Goal: Task Accomplishment & Management: Use online tool/utility

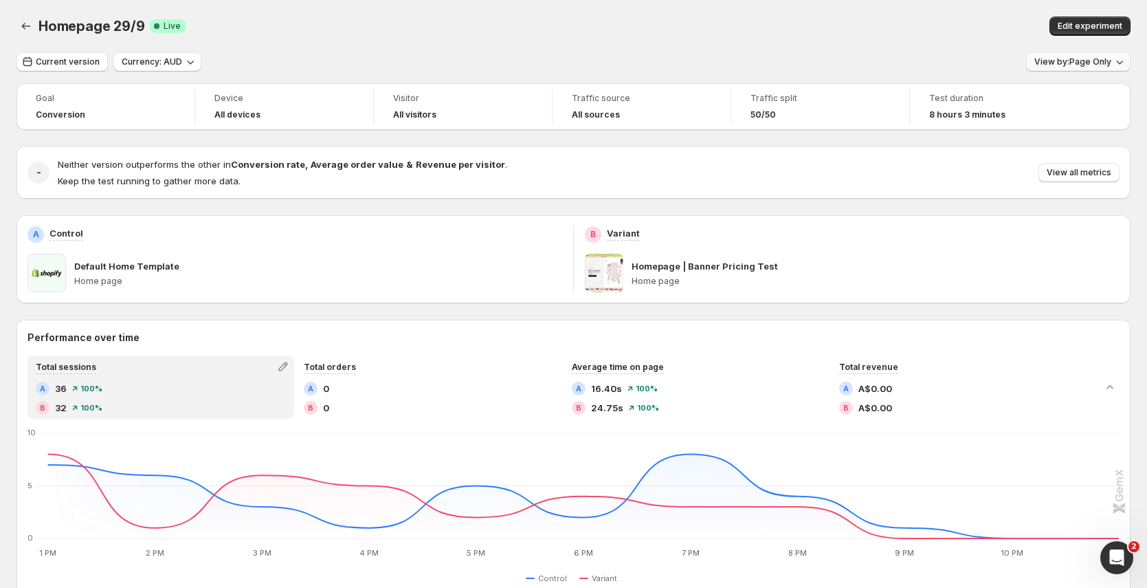
click at [1080, 65] on span "View by: Page Only" at bounding box center [1072, 61] width 77 height 11
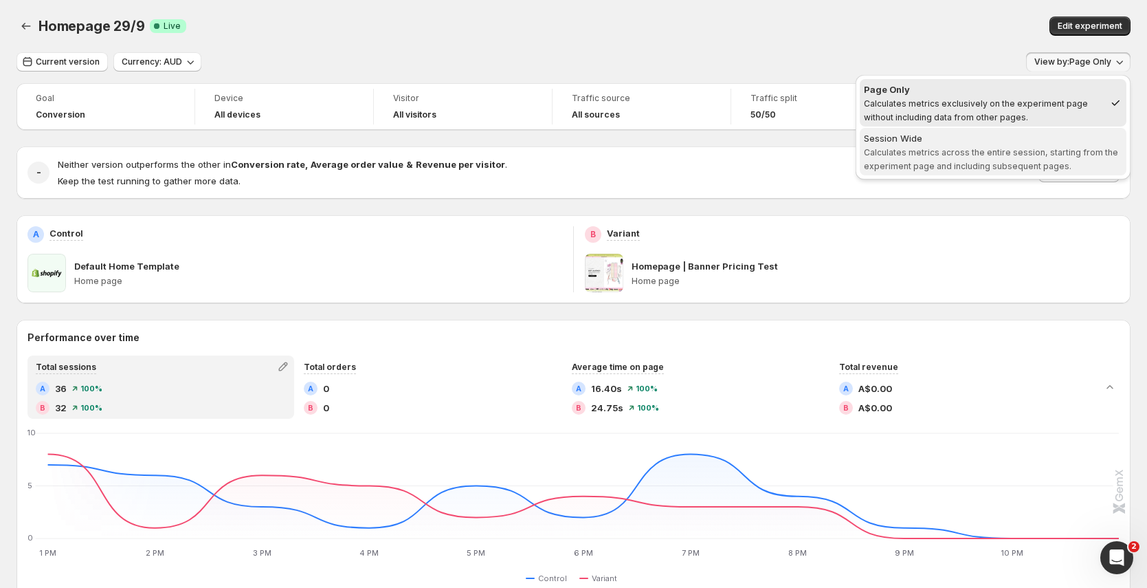
click at [1012, 163] on span "Calculates metrics across the entire session, starting from the experiment page…" at bounding box center [991, 159] width 254 height 24
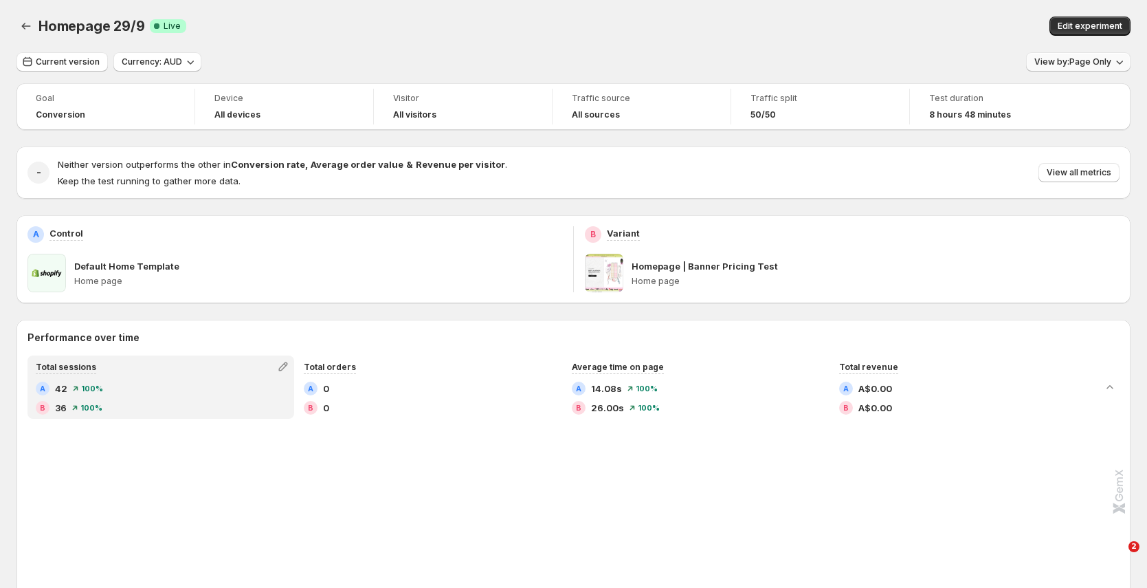
click at [1093, 63] on span "View by: Page Only" at bounding box center [1072, 61] width 77 height 11
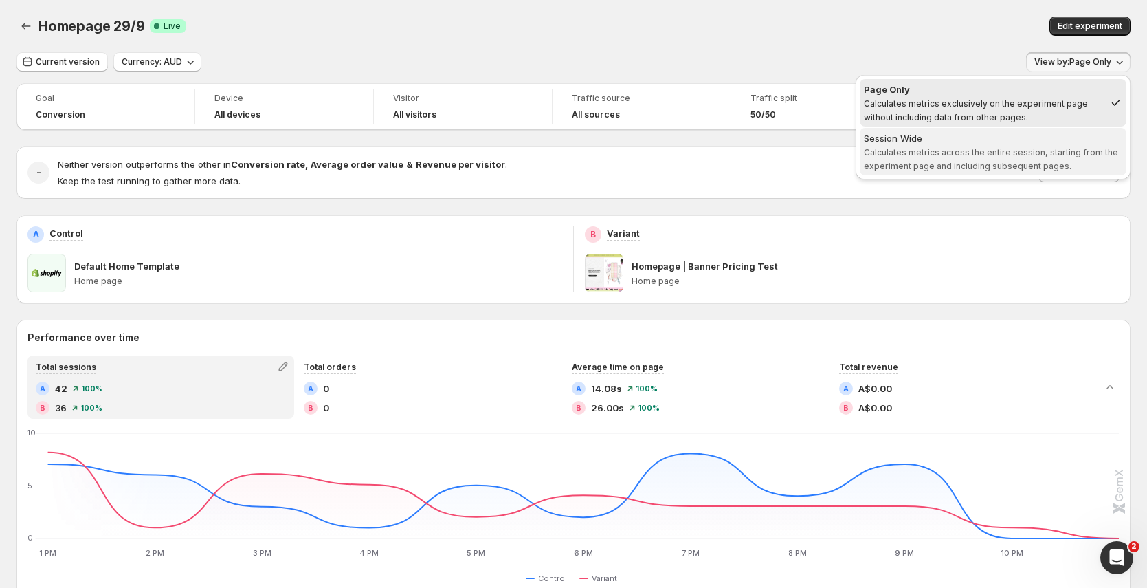
click at [992, 162] on span "Calculates metrics across the entire session, starting from the experiment page…" at bounding box center [991, 159] width 254 height 24
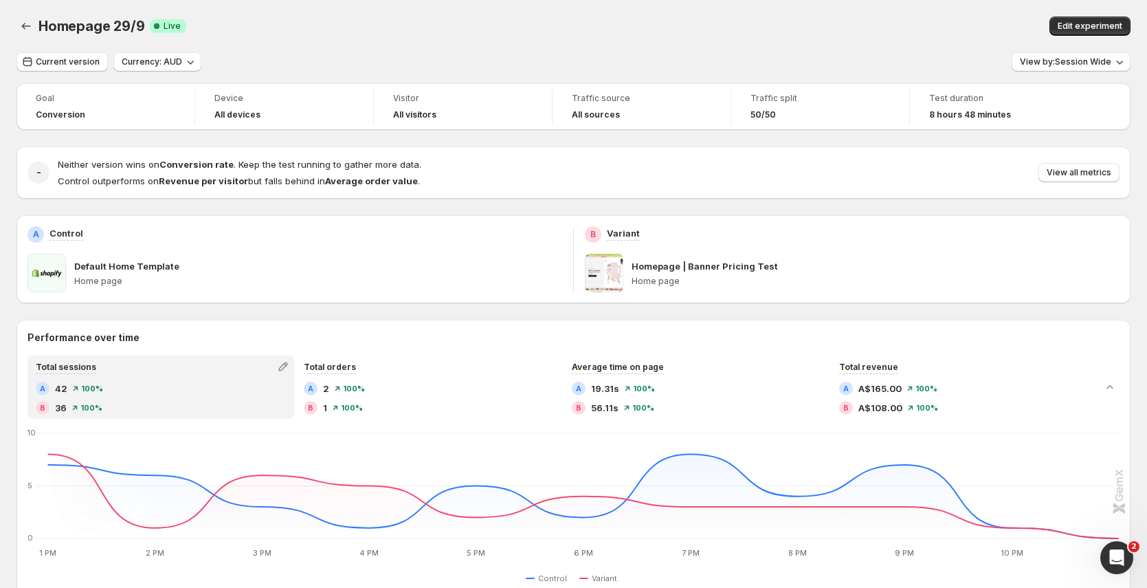
drag, startPoint x: 822, startPoint y: 56, endPoint x: 687, endPoint y: 43, distance: 135.9
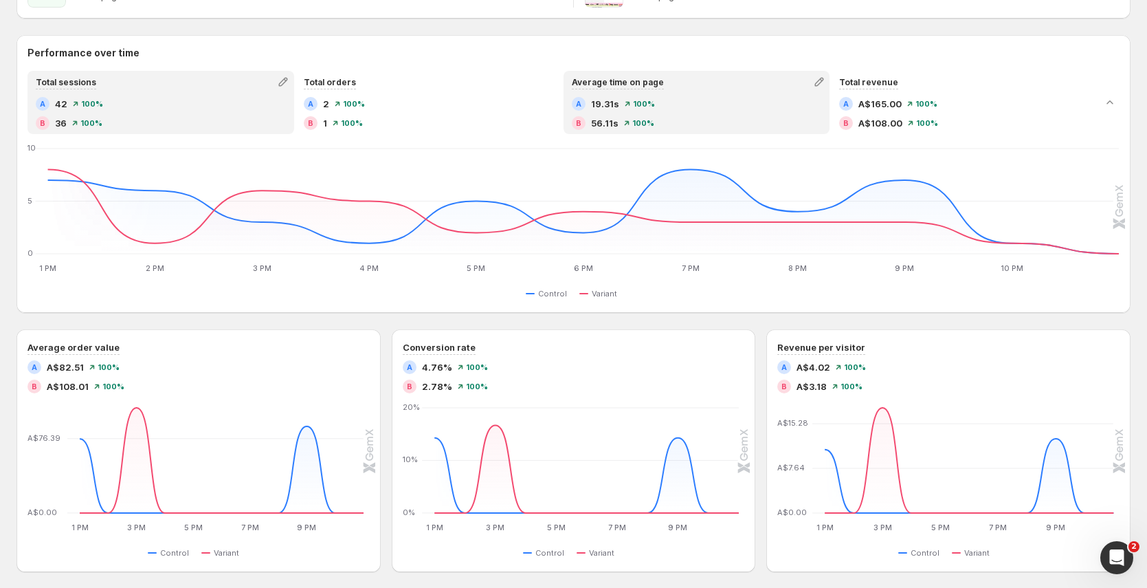
scroll to position [273, 0]
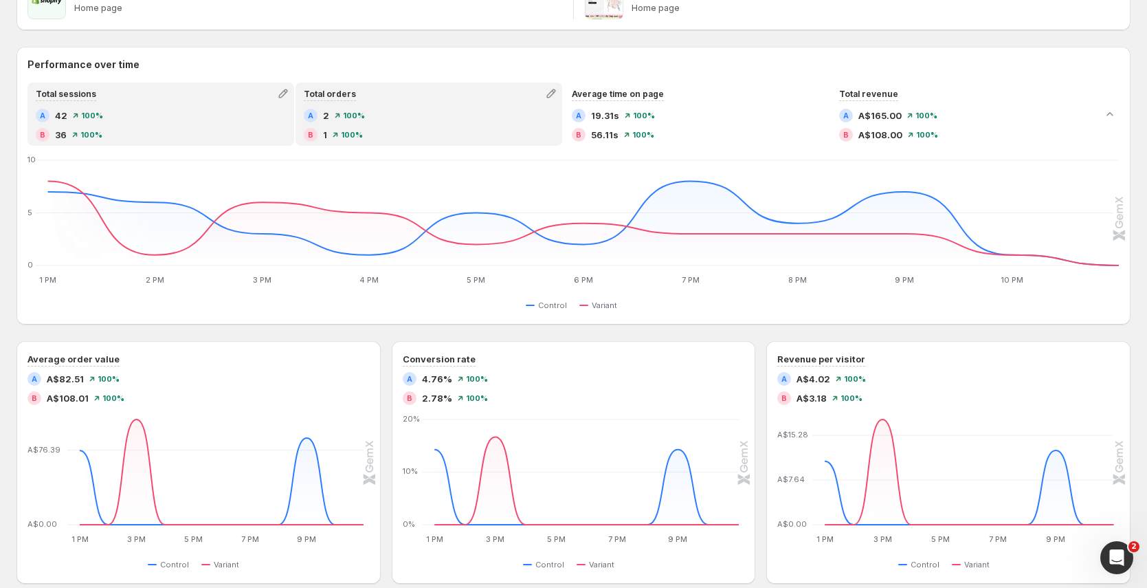
click at [445, 136] on div "B 1 100 %" at bounding box center [429, 135] width 250 height 14
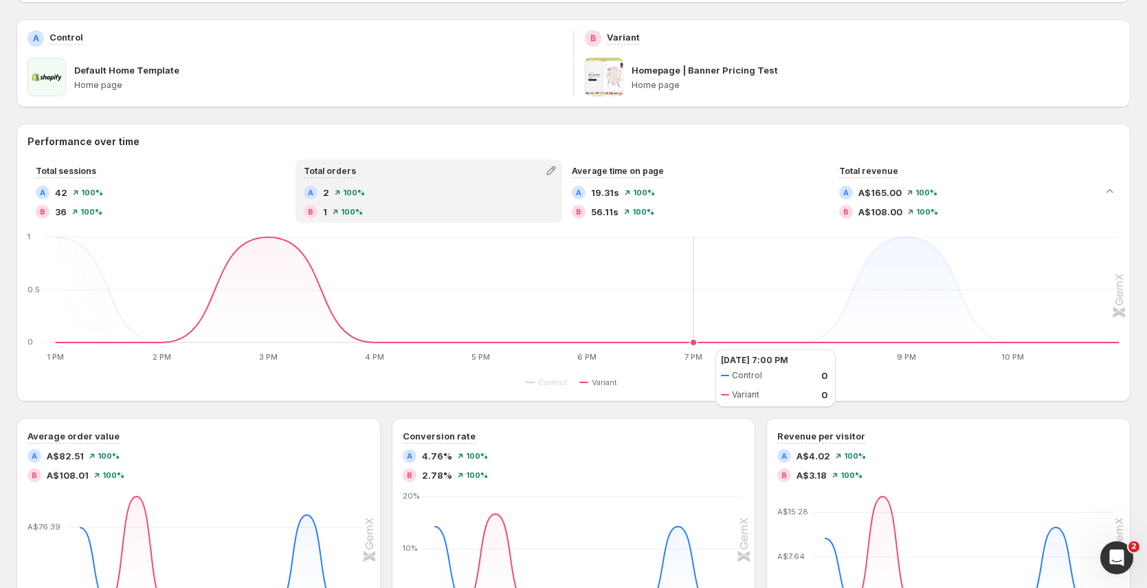
scroll to position [205, 0]
